Goal: Task Accomplishment & Management: Use online tool/utility

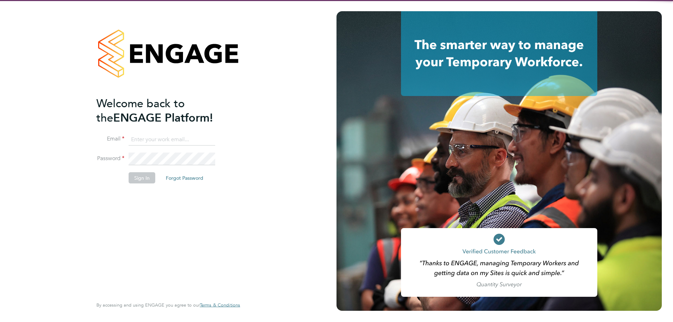
type input "[PERSON_NAME][EMAIL_ADDRESS][DOMAIN_NAME]"
click at [97, 253] on div "Welcome back to the ENGAGE Platform! Email [PERSON_NAME][EMAIL_ADDRESS][DOMAIN_…" at bounding box center [164, 196] width 137 height 200
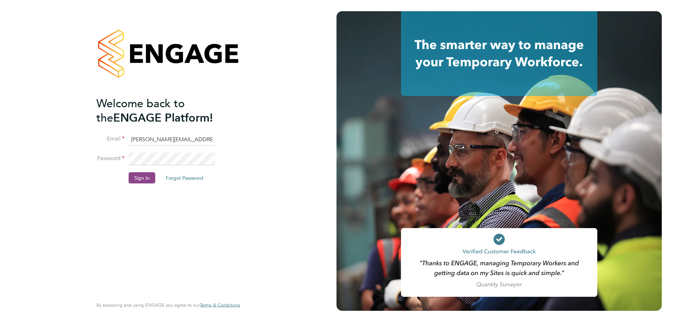
click at [143, 180] on button "Sign In" at bounding box center [142, 177] width 27 height 11
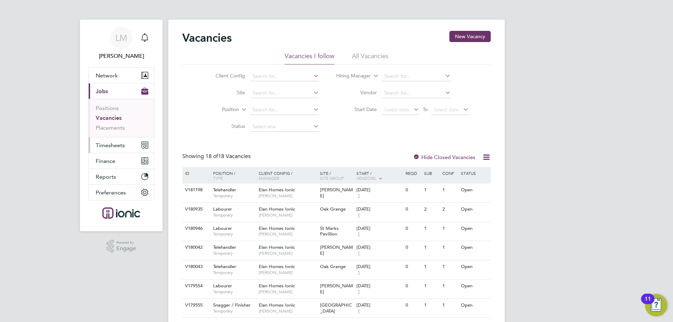
click at [114, 144] on span "Timesheets" at bounding box center [110, 145] width 29 height 7
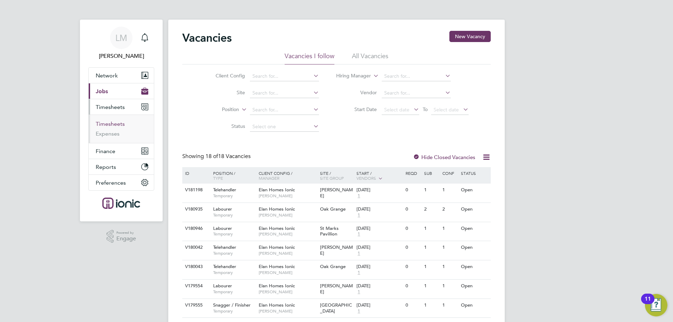
click at [118, 125] on link "Timesheets" at bounding box center [110, 124] width 29 height 7
